Goal: Navigation & Orientation: Find specific page/section

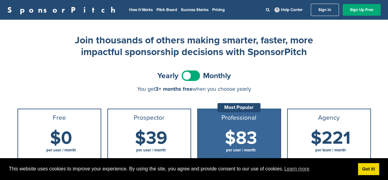
click at [356, 77] on div "Yearly Monthly" at bounding box center [194, 76] width 354 height 14
click at [157, 10] on link "Pitch Board" at bounding box center [167, 9] width 21 height 5
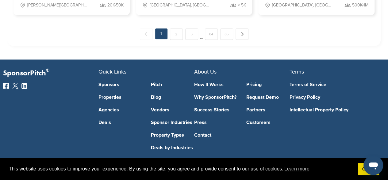
scroll to position [564, 0]
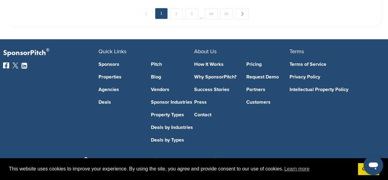
click at [179, 14] on link "2" at bounding box center [176, 13] width 13 height 11
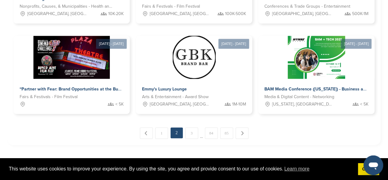
scroll to position [447, 0]
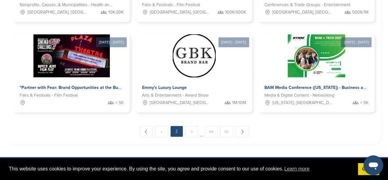
click at [193, 131] on link "3" at bounding box center [191, 131] width 13 height 11
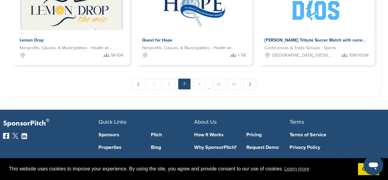
scroll to position [520, 0]
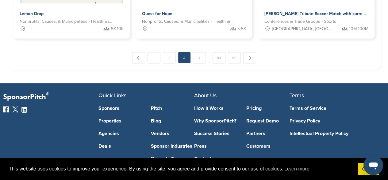
click at [201, 60] on link "4" at bounding box center [199, 57] width 13 height 11
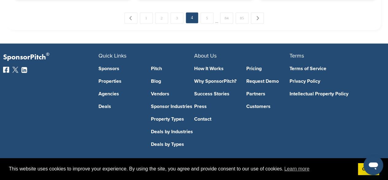
scroll to position [564, 0]
